Goal: Task Accomplishment & Management: Use online tool/utility

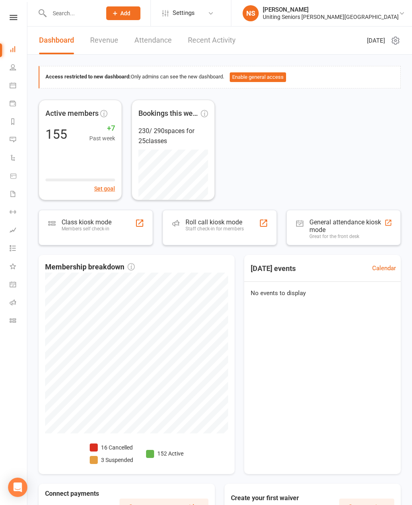
click at [153, 43] on link "Attendance" at bounding box center [152, 41] width 37 height 28
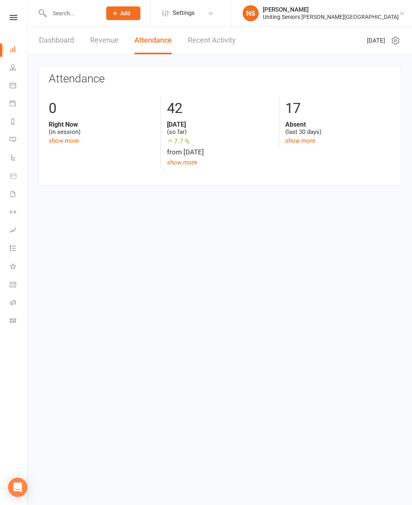
click at [209, 39] on link "Recent Activity" at bounding box center [212, 41] width 48 height 28
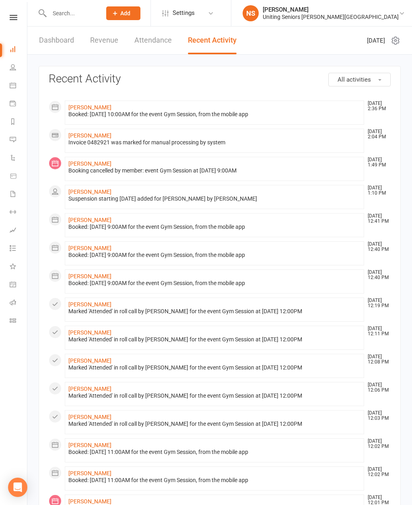
click at [49, 48] on link "Dashboard" at bounding box center [56, 41] width 35 height 28
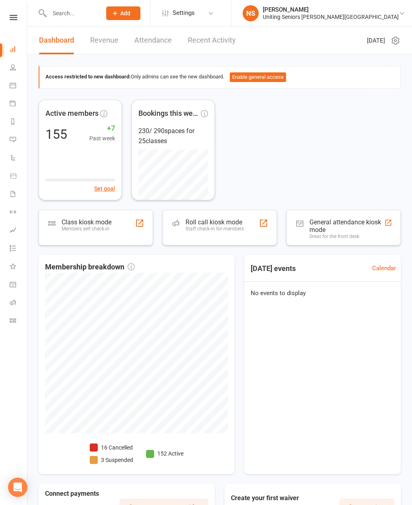
click at [342, 223] on div "General attendance kiosk mode" at bounding box center [346, 226] width 75 height 15
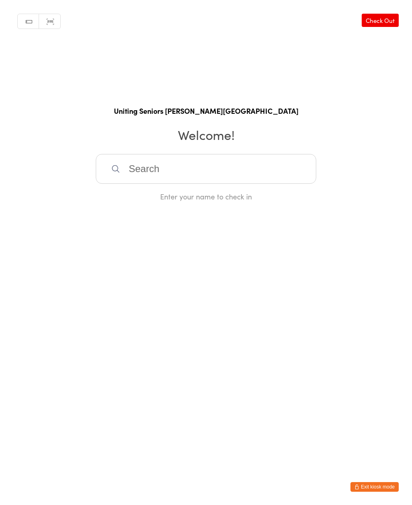
click at [156, 173] on input "search" at bounding box center [206, 169] width 221 height 30
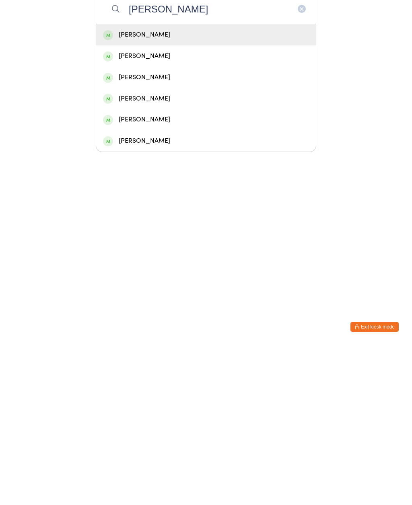
type input "[PERSON_NAME]"
click at [144, 190] on div "[PERSON_NAME]" at bounding box center [206, 195] width 206 height 11
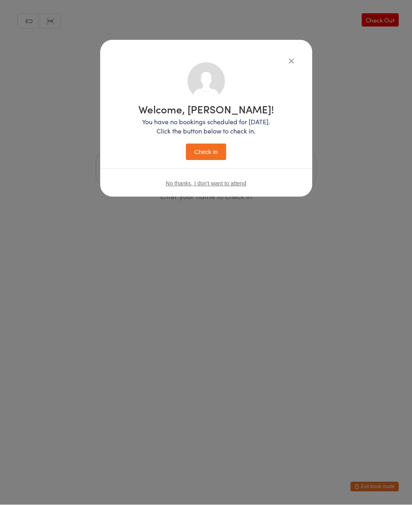
click at [206, 155] on button "Check in" at bounding box center [206, 152] width 40 height 16
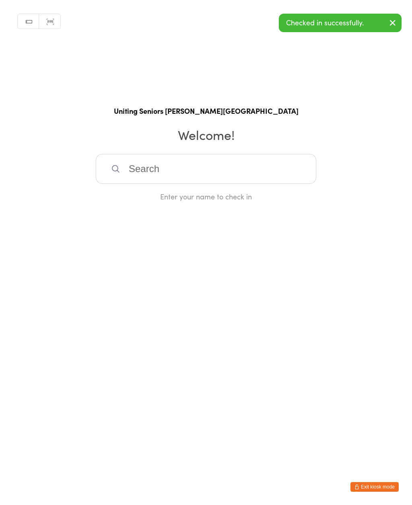
click at [382, 486] on button "Exit kiosk mode" at bounding box center [375, 487] width 48 height 10
